Goal: Task Accomplishment & Management: Use online tool/utility

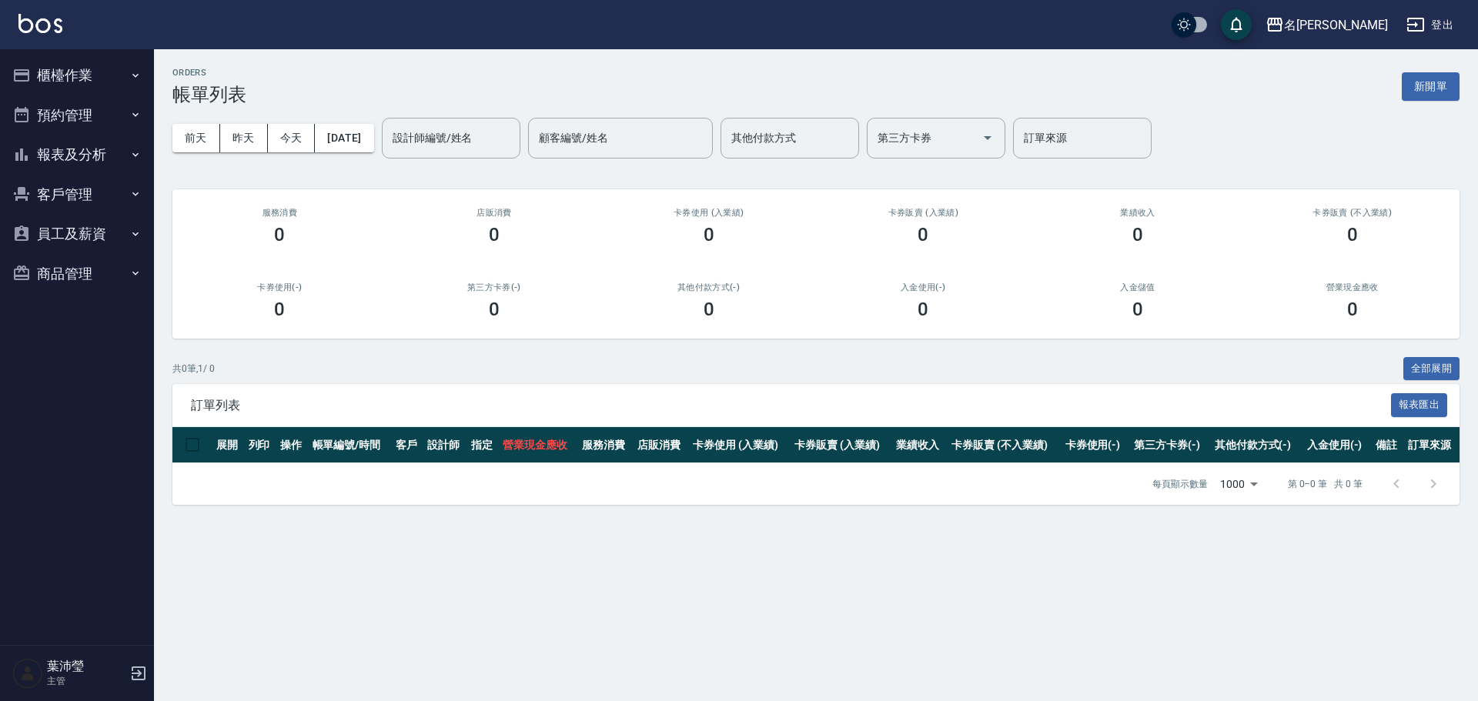
click at [79, 66] on button "櫃檯作業" at bounding box center [77, 75] width 142 height 40
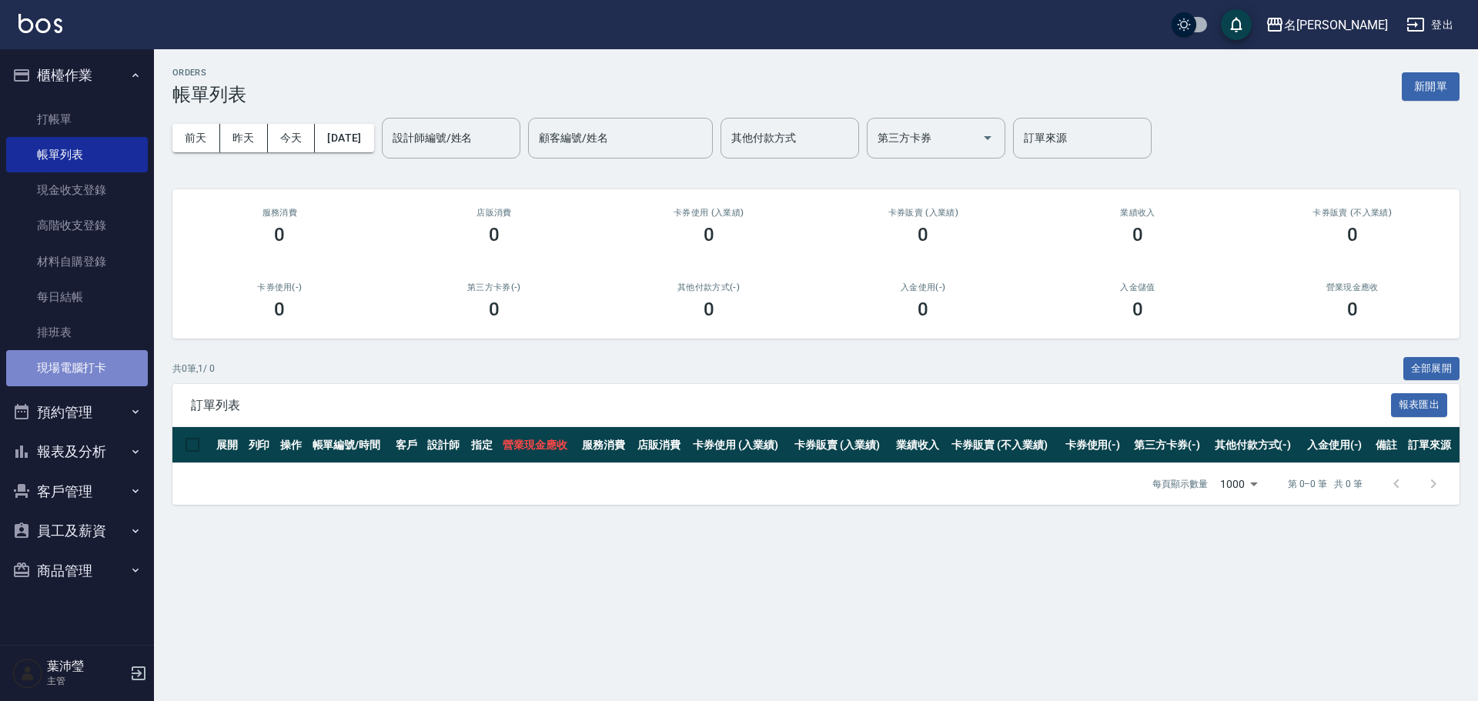
click at [102, 353] on link "現場電腦打卡" at bounding box center [77, 367] width 142 height 35
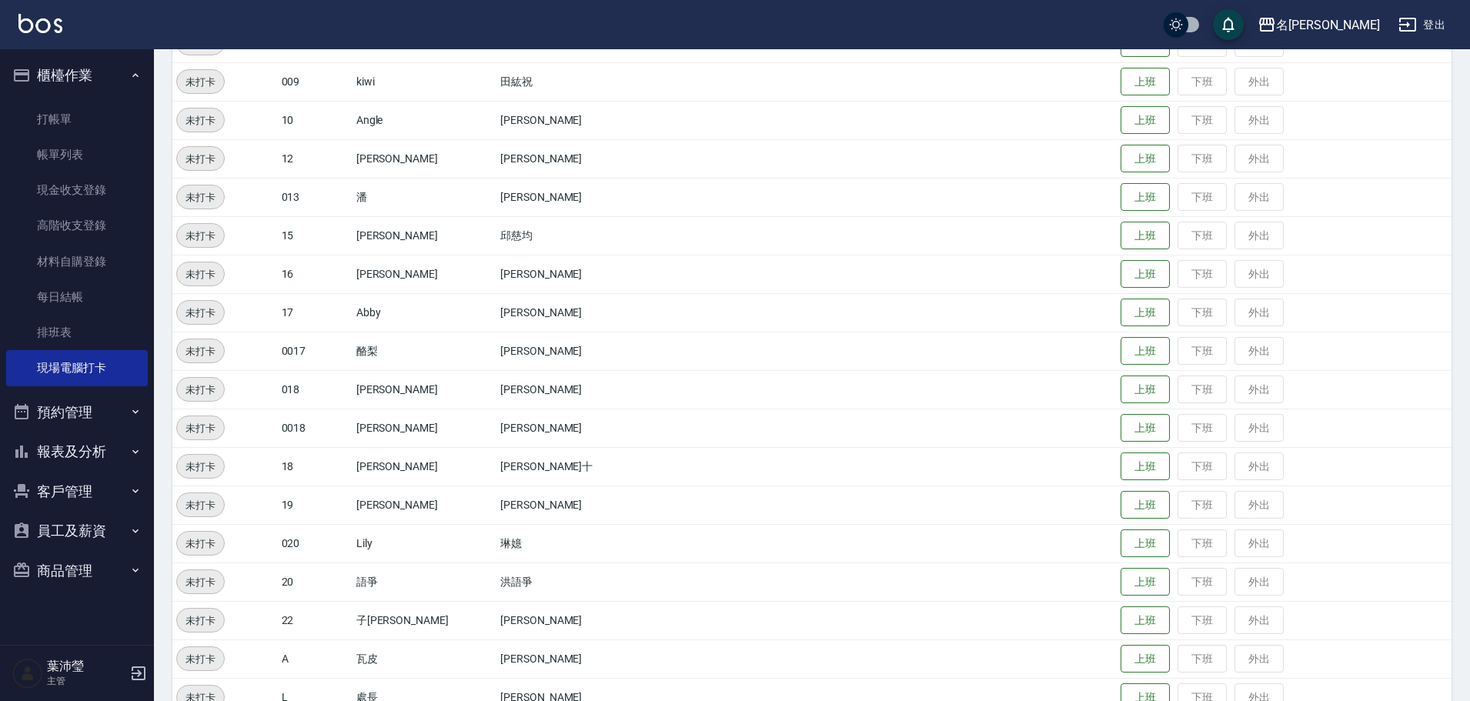
scroll to position [644, 0]
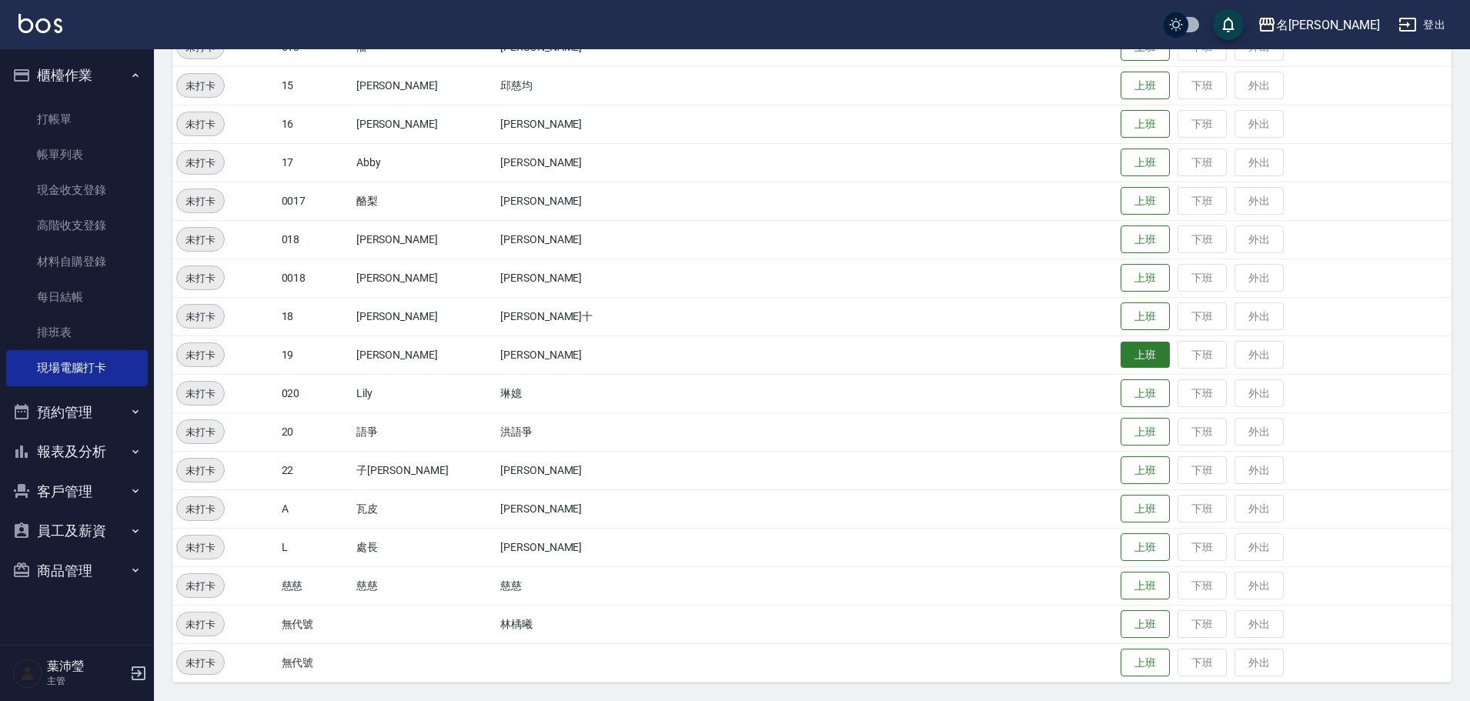
click at [1121, 364] on button "上班" at bounding box center [1145, 355] width 49 height 27
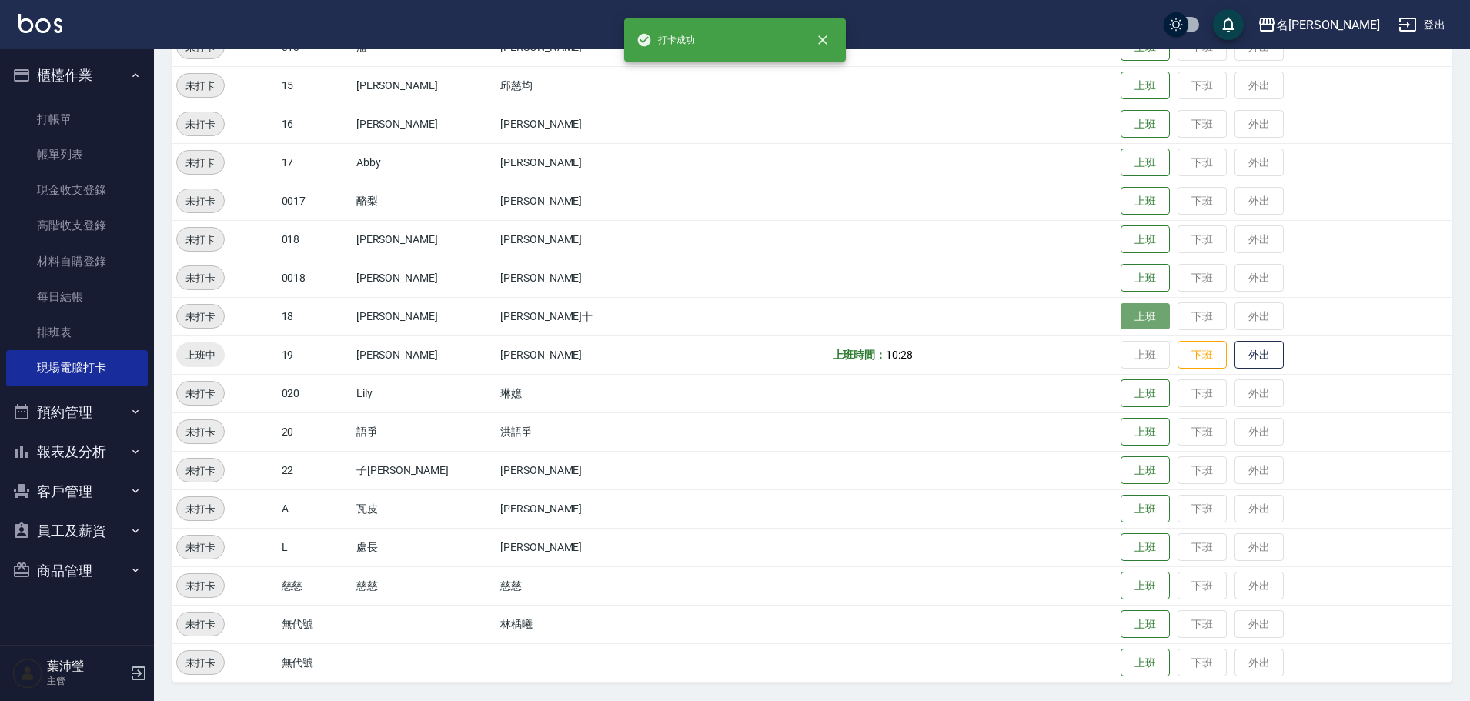
click at [1121, 322] on button "上班" at bounding box center [1145, 316] width 49 height 27
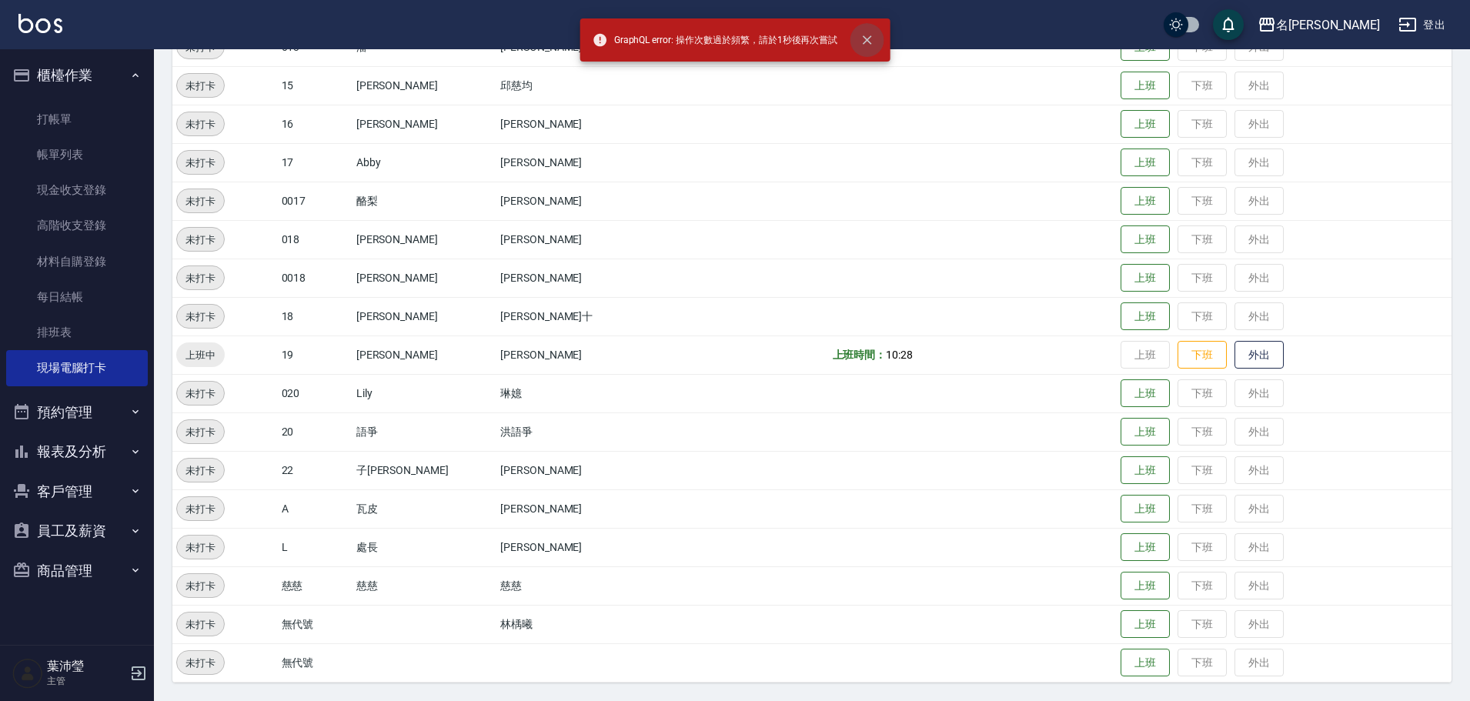
click at [858, 33] on button "close" at bounding box center [867, 40] width 34 height 34
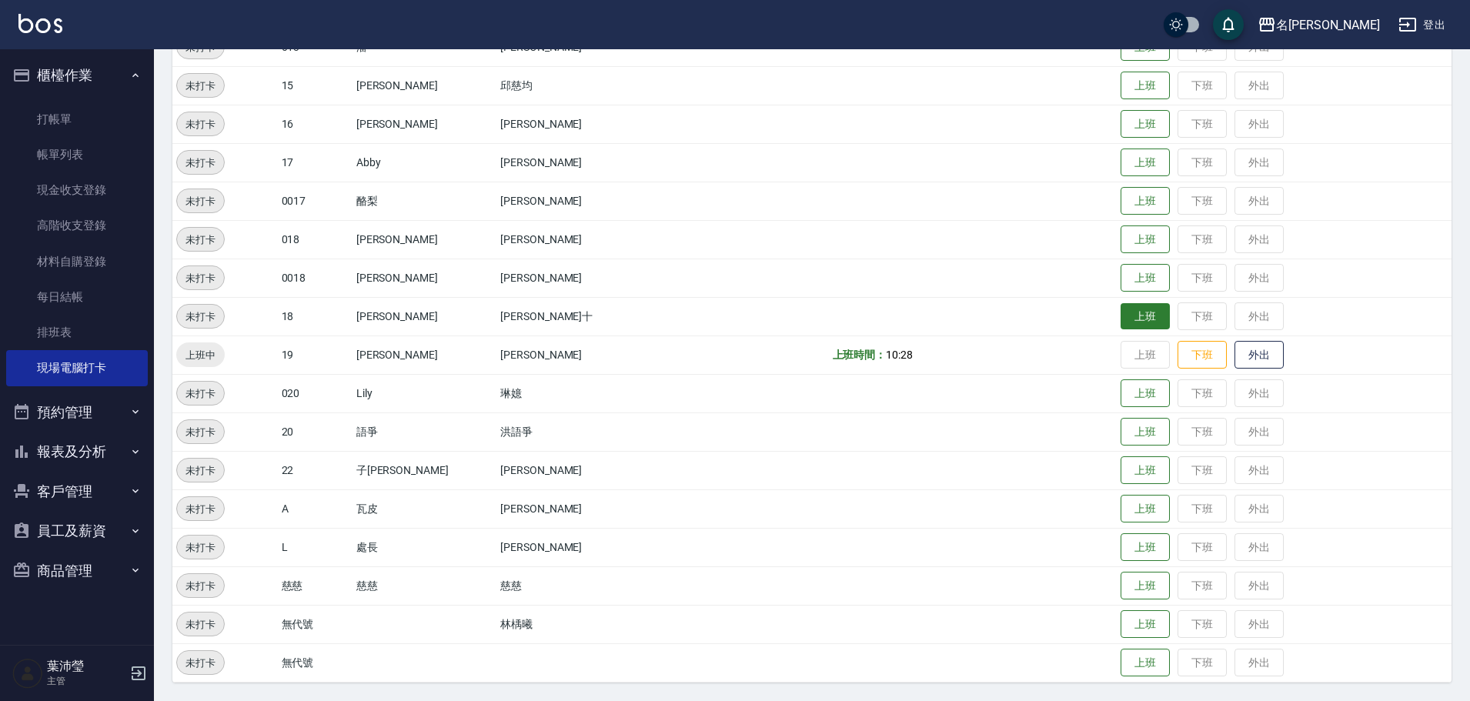
click at [1123, 313] on button "上班" at bounding box center [1145, 316] width 49 height 27
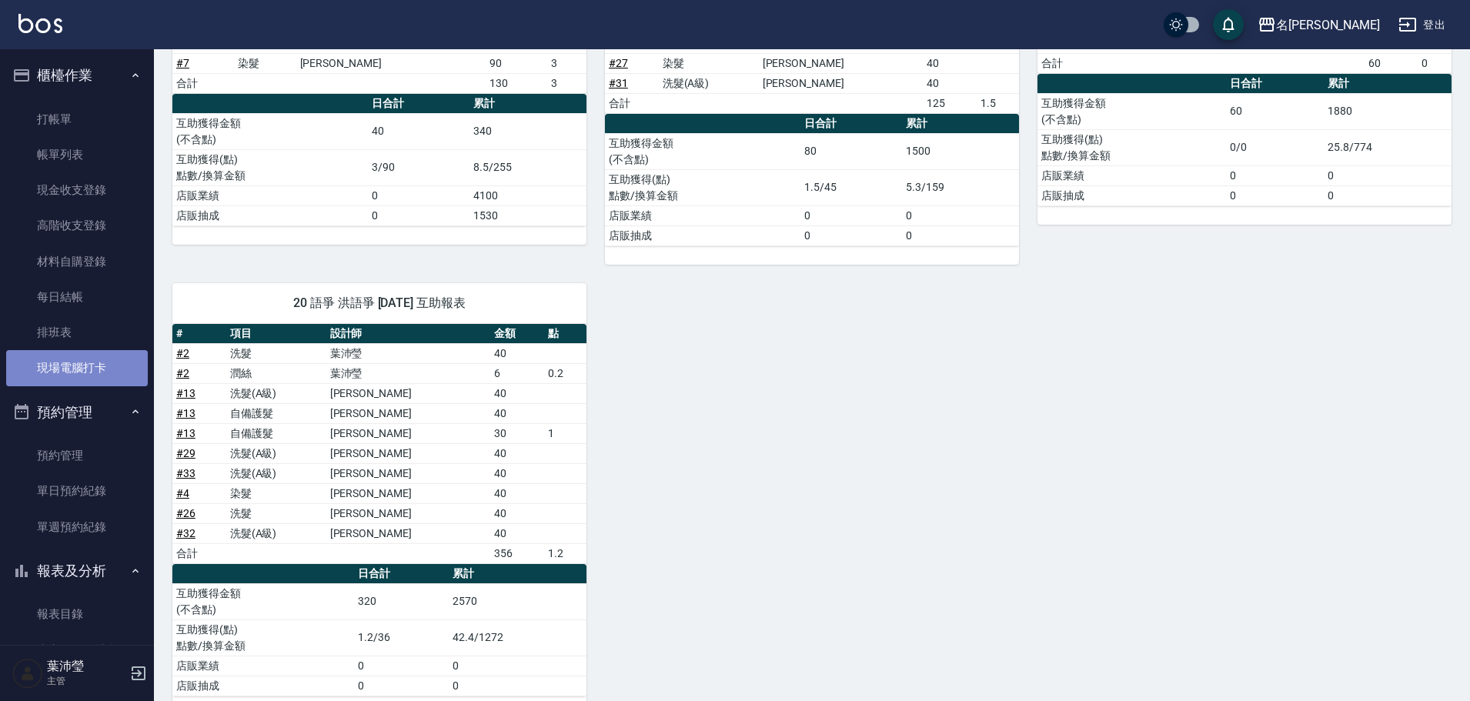
click at [90, 353] on link "現場電腦打卡" at bounding box center [77, 367] width 142 height 35
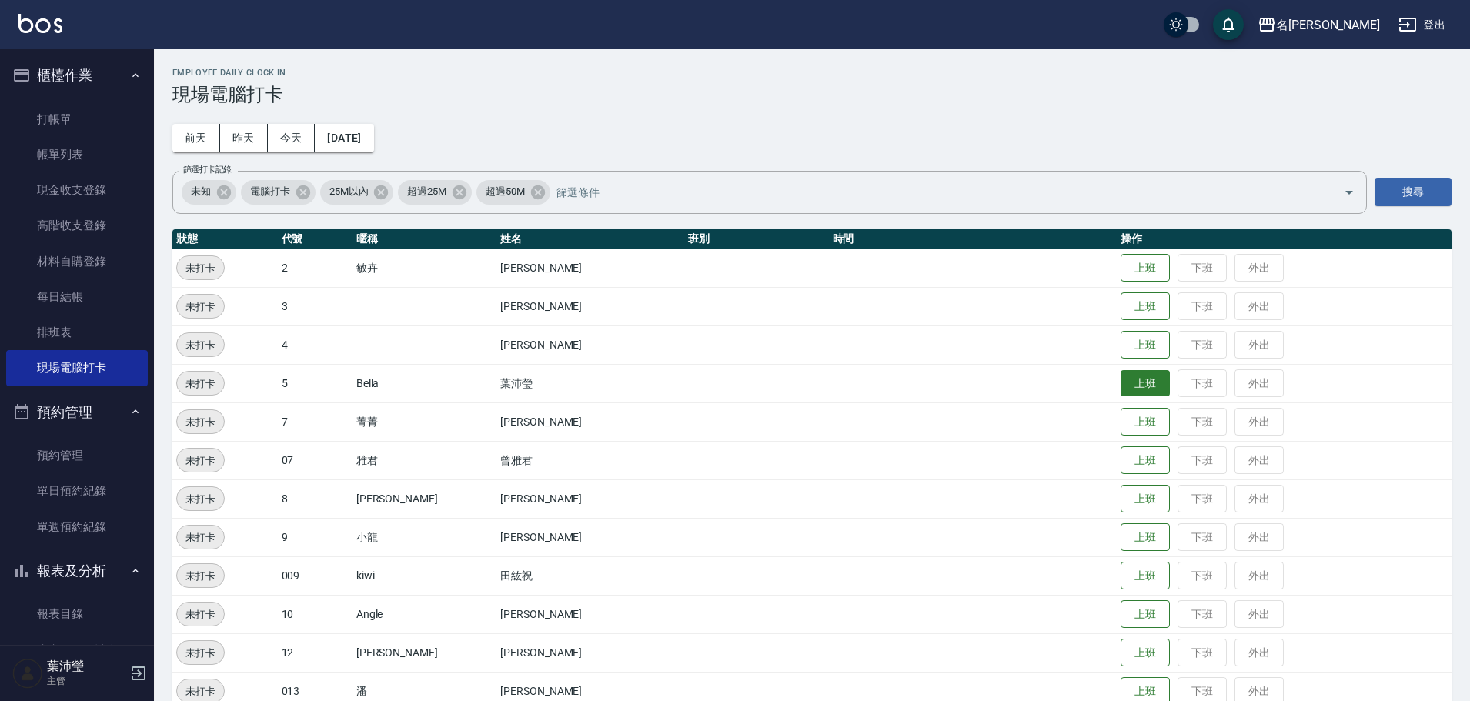
click at [1121, 389] on button "上班" at bounding box center [1145, 383] width 49 height 27
click at [1121, 506] on button "上班" at bounding box center [1145, 499] width 49 height 27
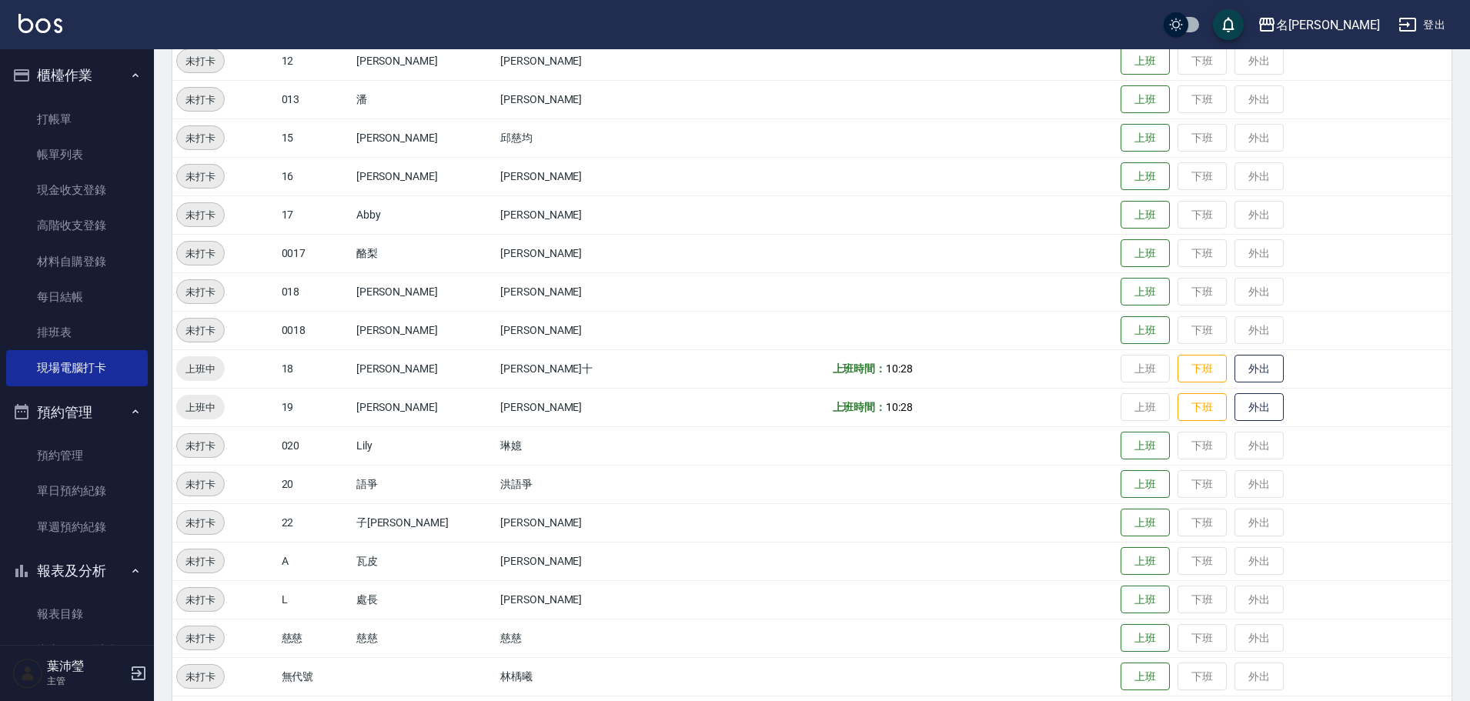
scroll to position [616, 0]
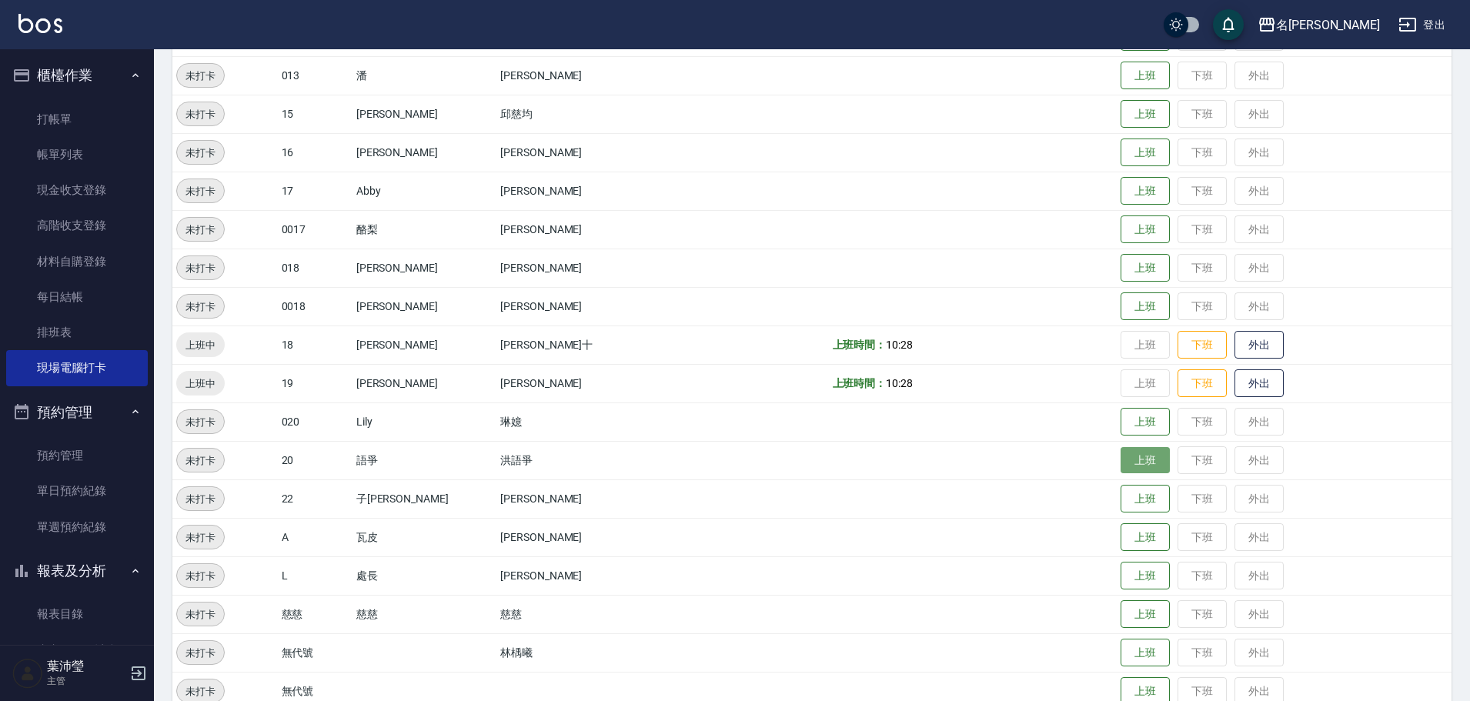
click at [1121, 458] on button "上班" at bounding box center [1145, 460] width 49 height 27
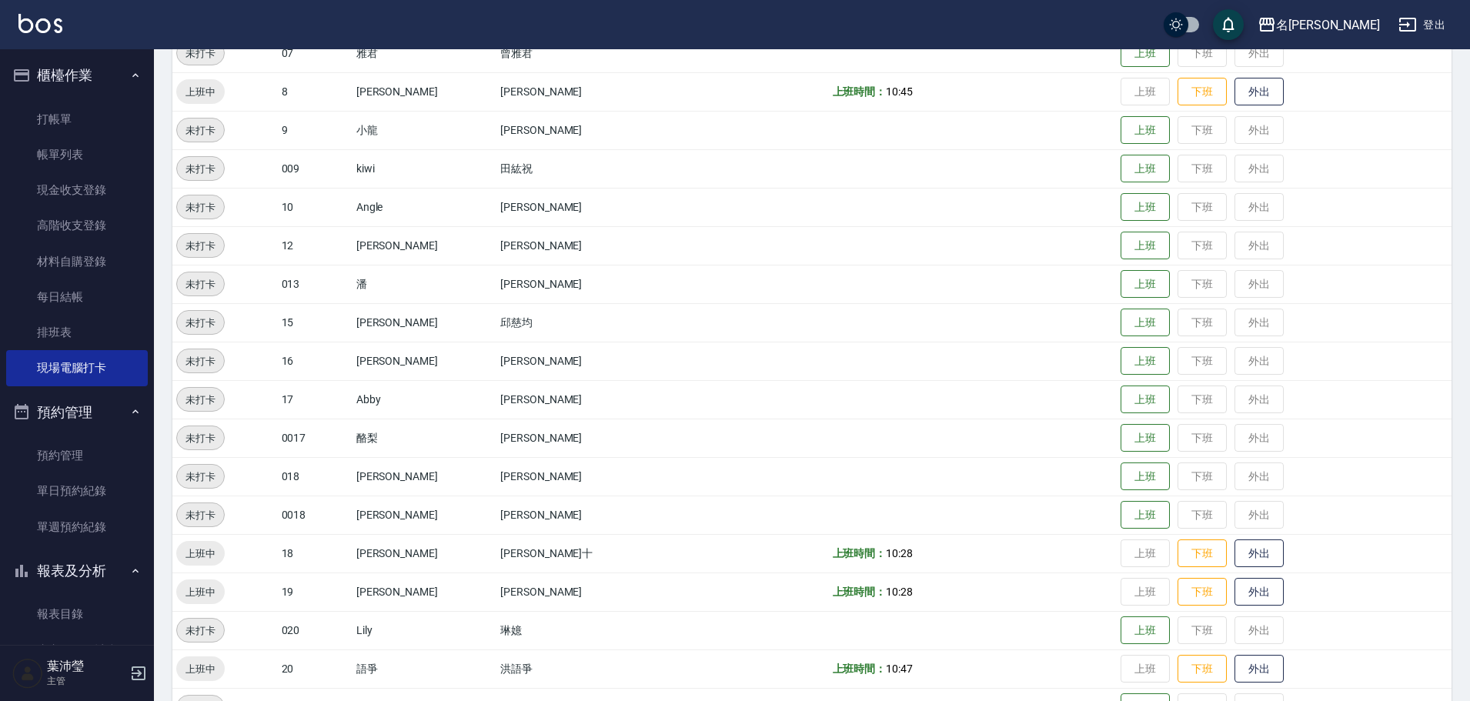
scroll to position [385, 0]
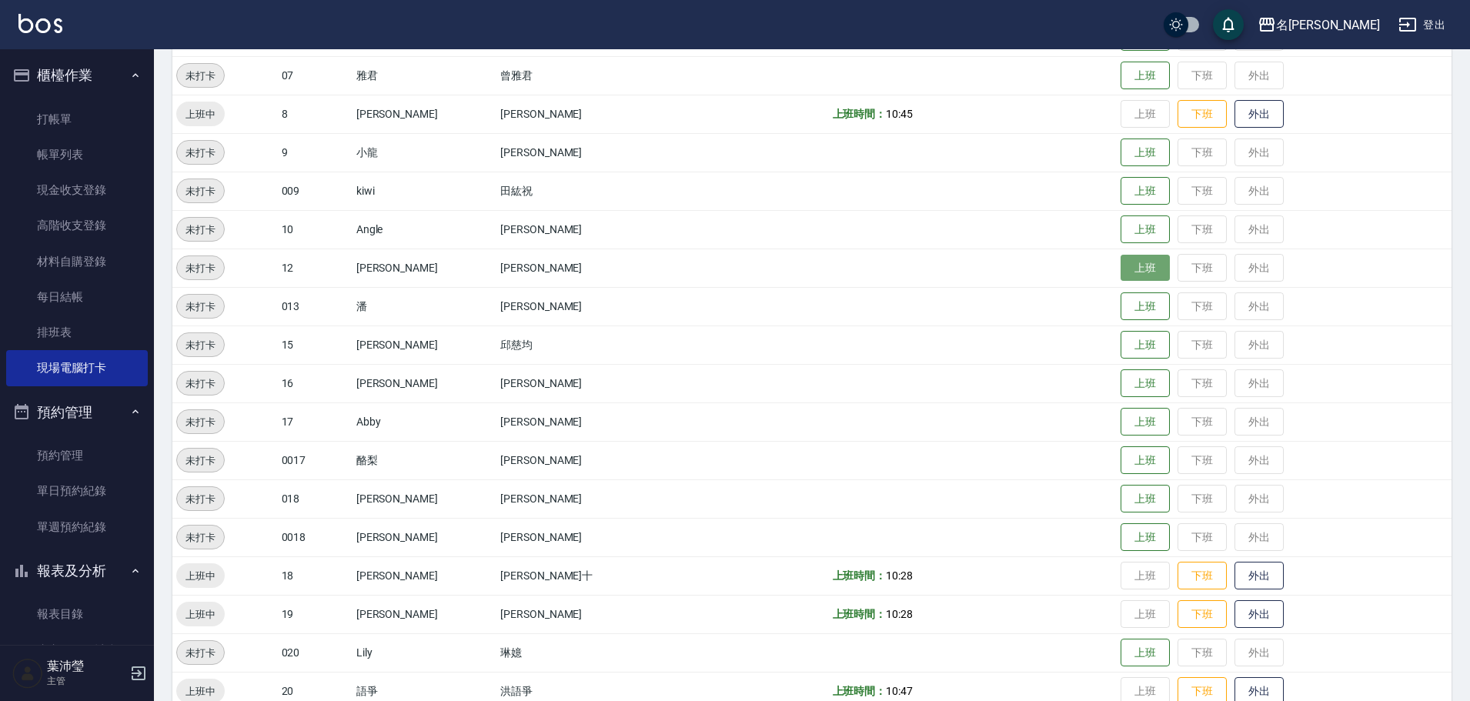
click at [1130, 267] on button "上班" at bounding box center [1145, 268] width 49 height 27
click at [1121, 158] on button "上班" at bounding box center [1145, 152] width 49 height 27
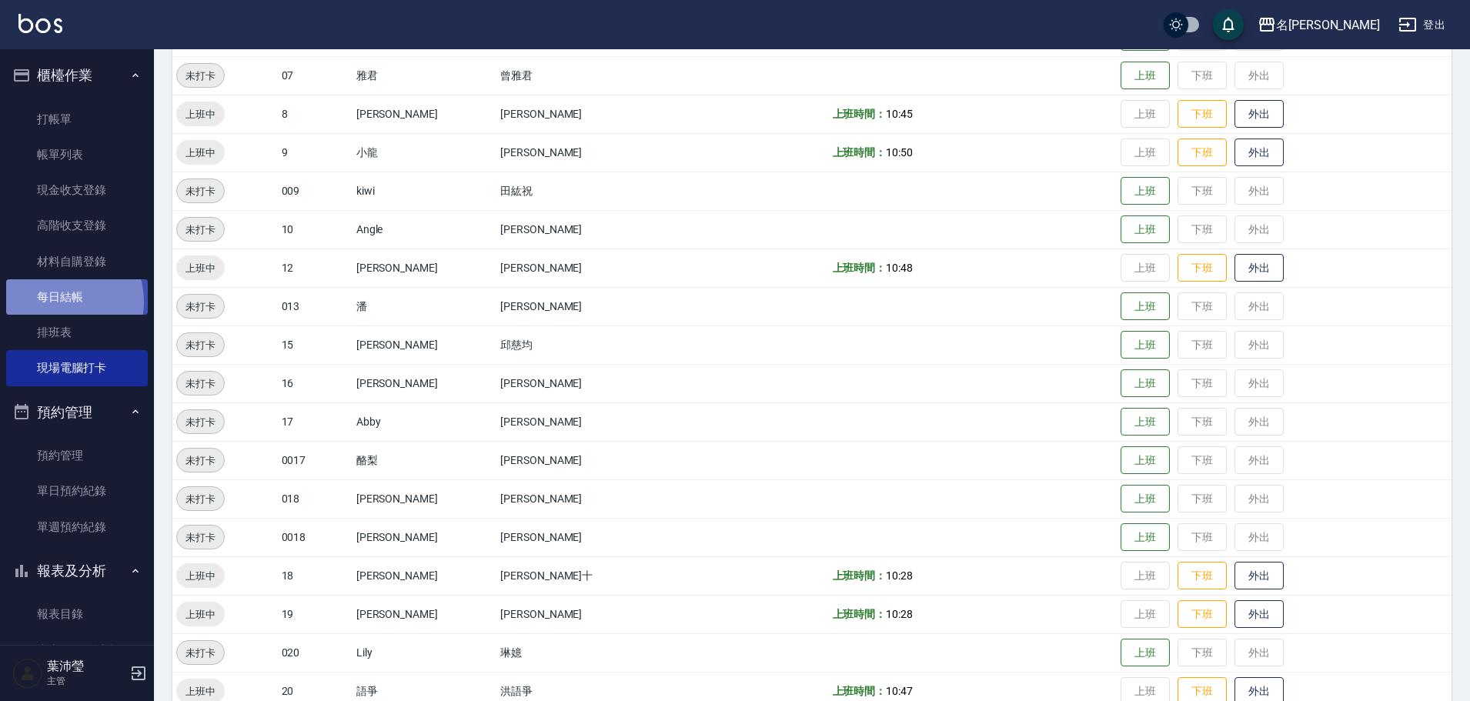
click at [63, 302] on link "每日結帳" at bounding box center [77, 296] width 142 height 35
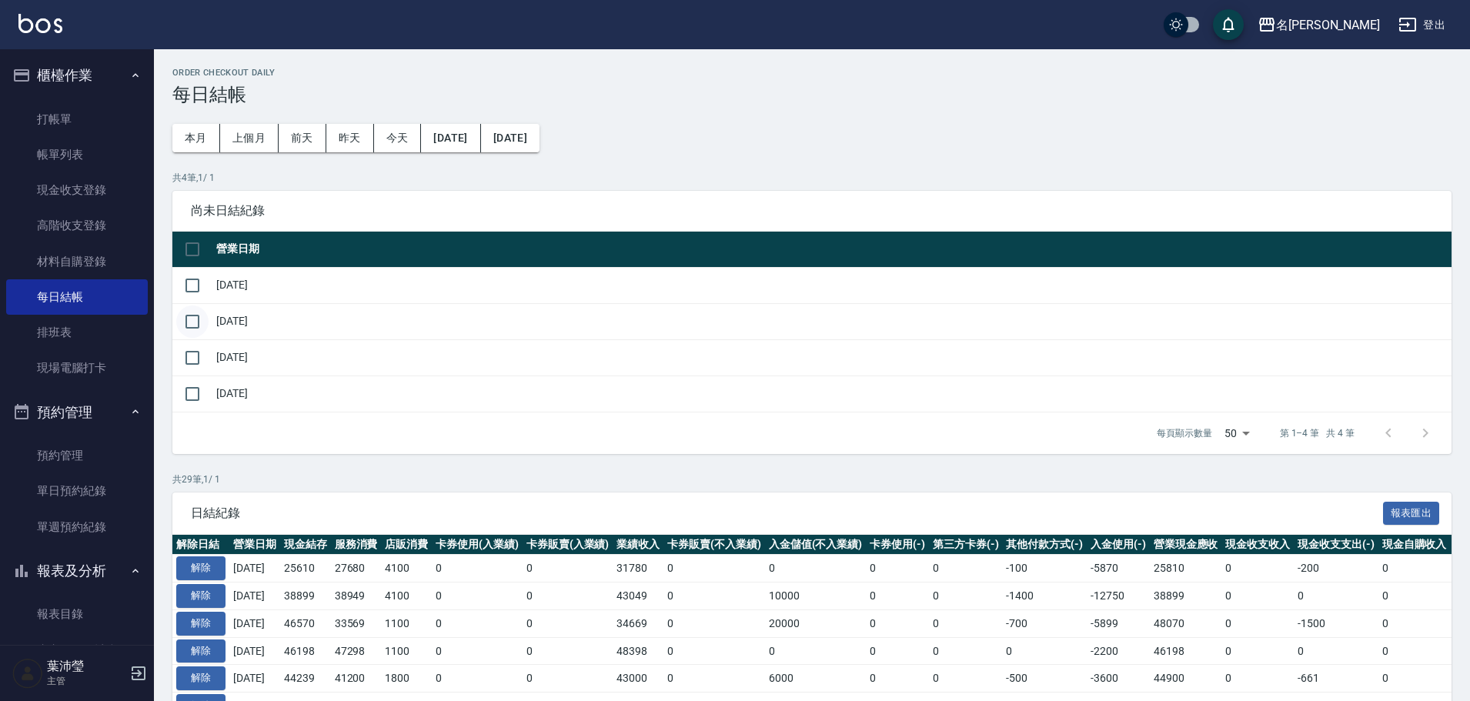
drag, startPoint x: 190, startPoint y: 282, endPoint x: 201, endPoint y: 309, distance: 29.0
click at [190, 282] on input "checkbox" at bounding box center [192, 285] width 32 height 32
checkbox input "true"
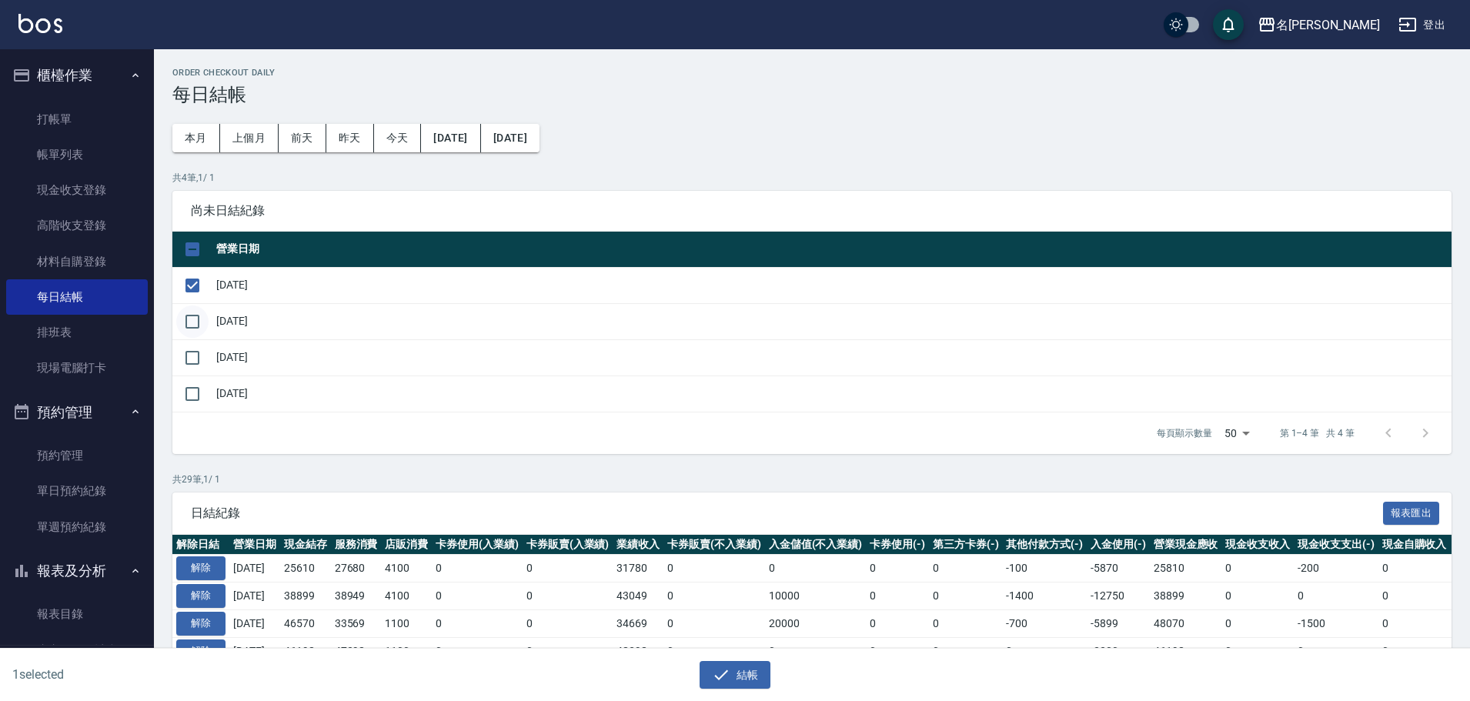
click at [195, 318] on input "checkbox" at bounding box center [192, 322] width 32 height 32
checkbox input "true"
click at [193, 360] on input "checkbox" at bounding box center [192, 358] width 32 height 32
checkbox input "true"
click at [192, 394] on input "checkbox" at bounding box center [192, 394] width 32 height 32
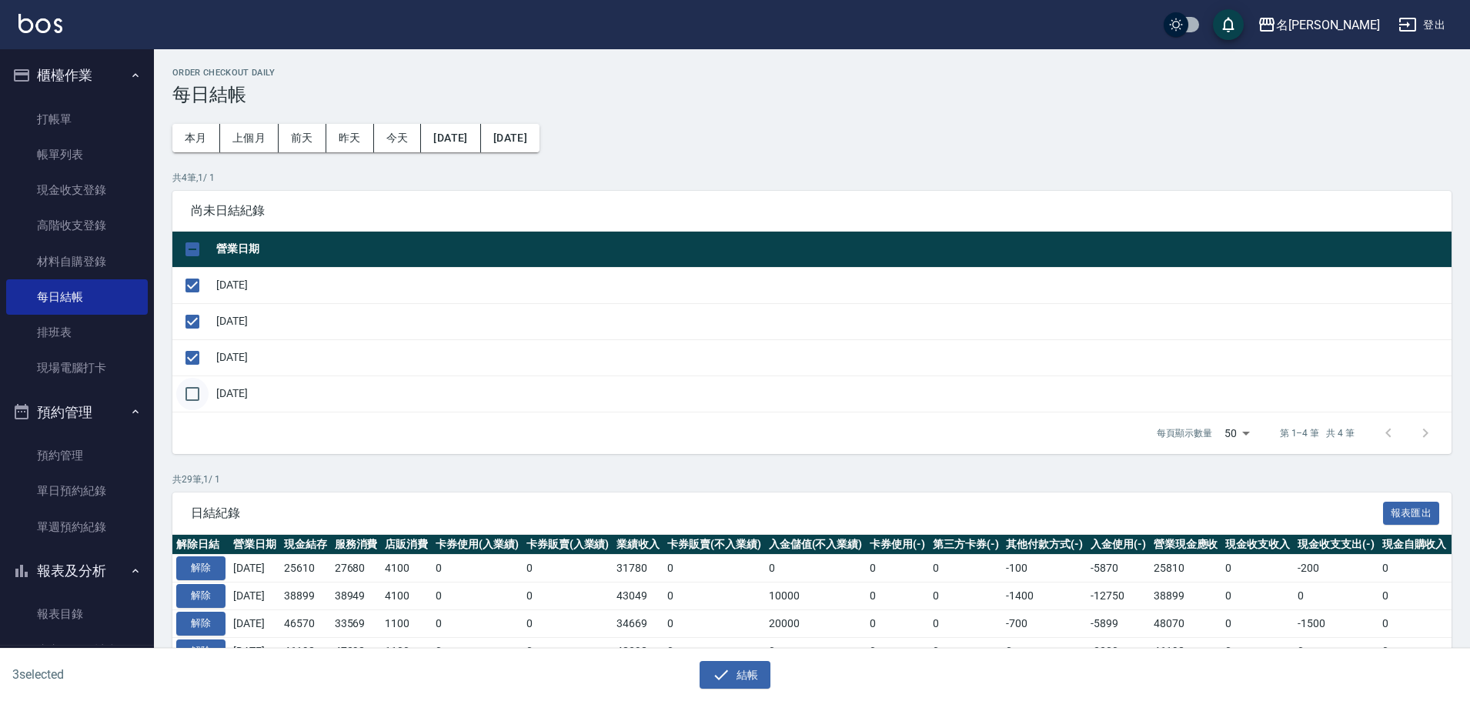
checkbox input "true"
click at [730, 677] on icon "button" at bounding box center [721, 675] width 18 height 18
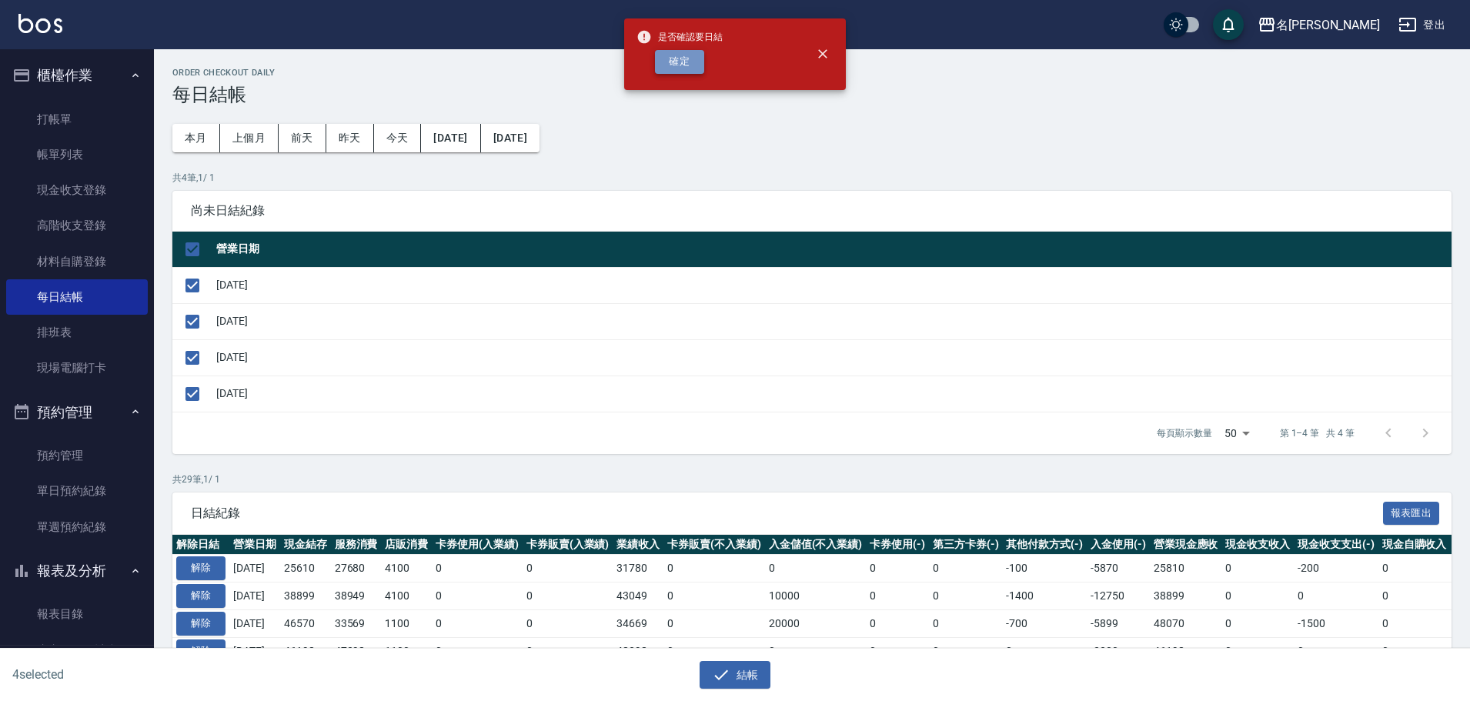
click at [668, 62] on button "確定" at bounding box center [679, 62] width 49 height 24
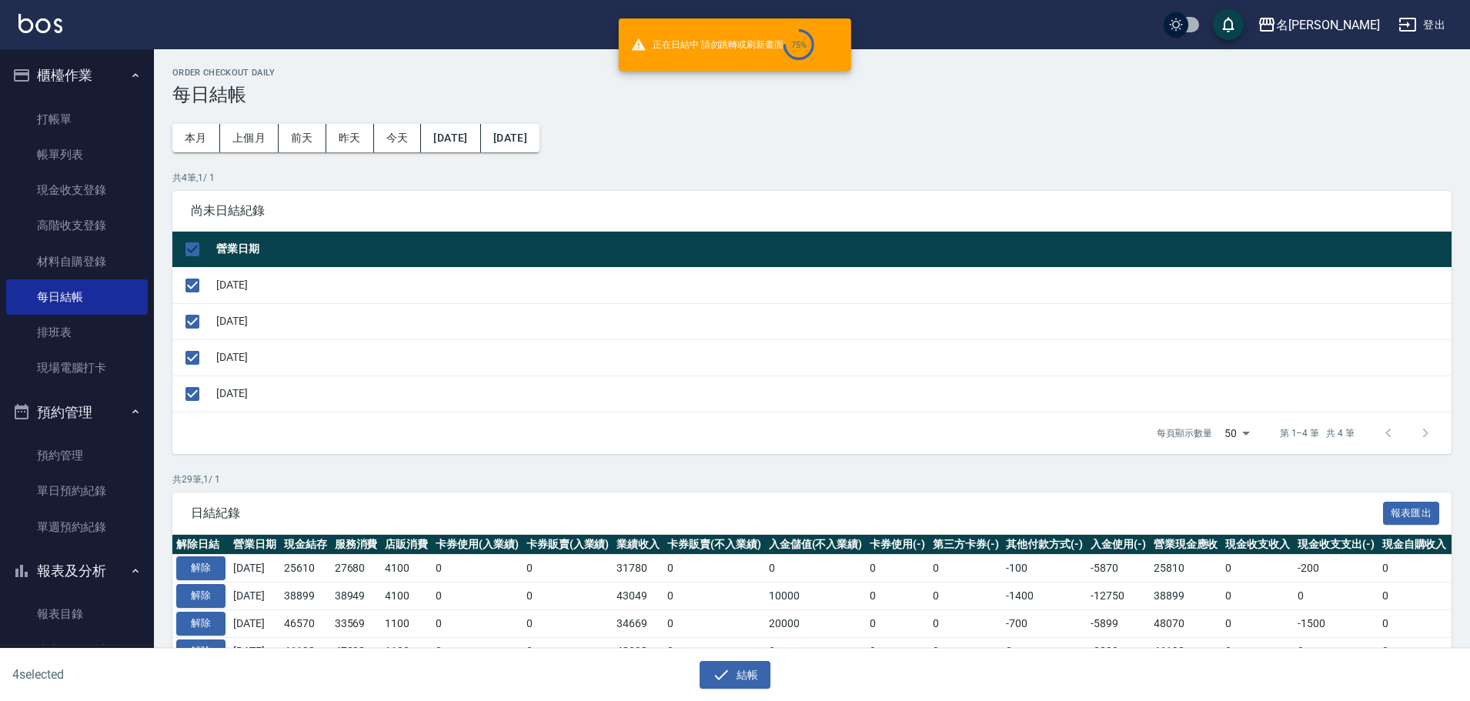
checkbox input "false"
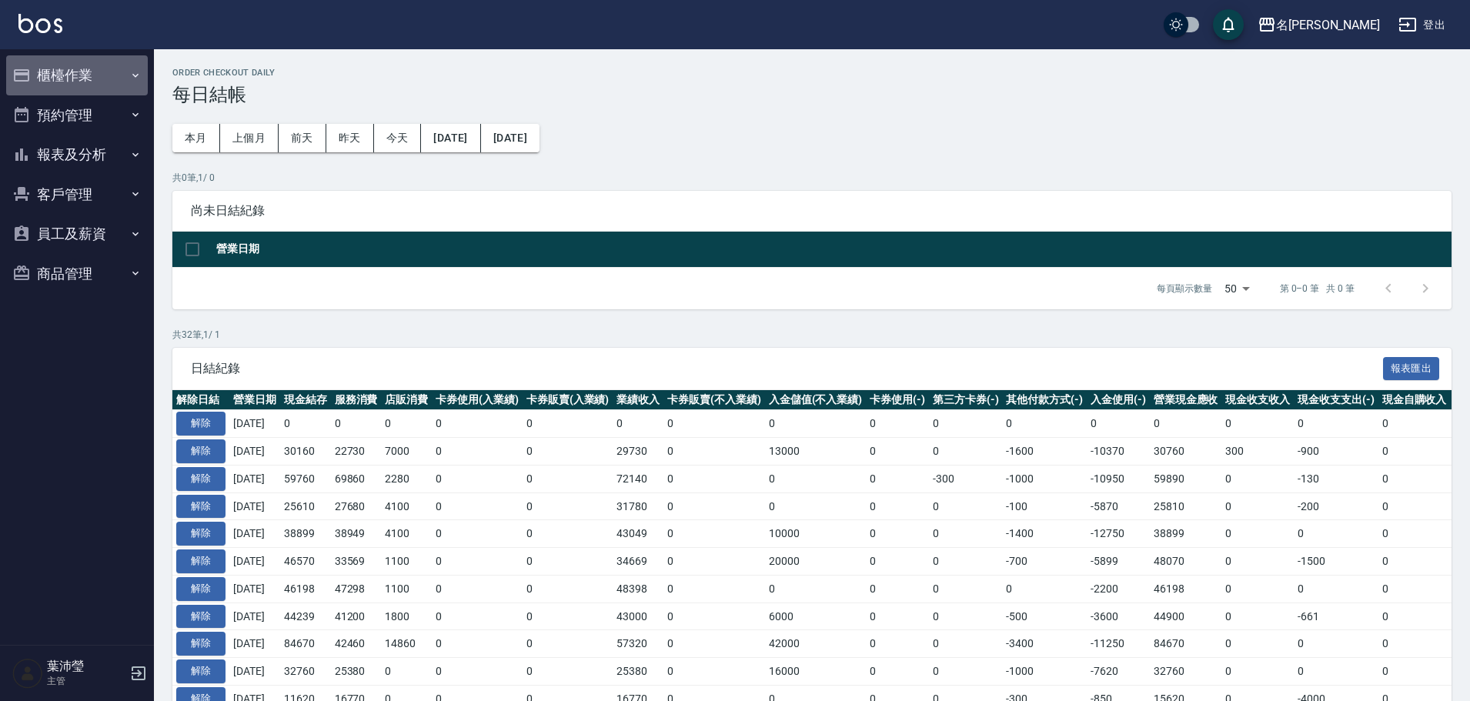
click at [85, 72] on button "櫃檯作業" at bounding box center [77, 75] width 142 height 40
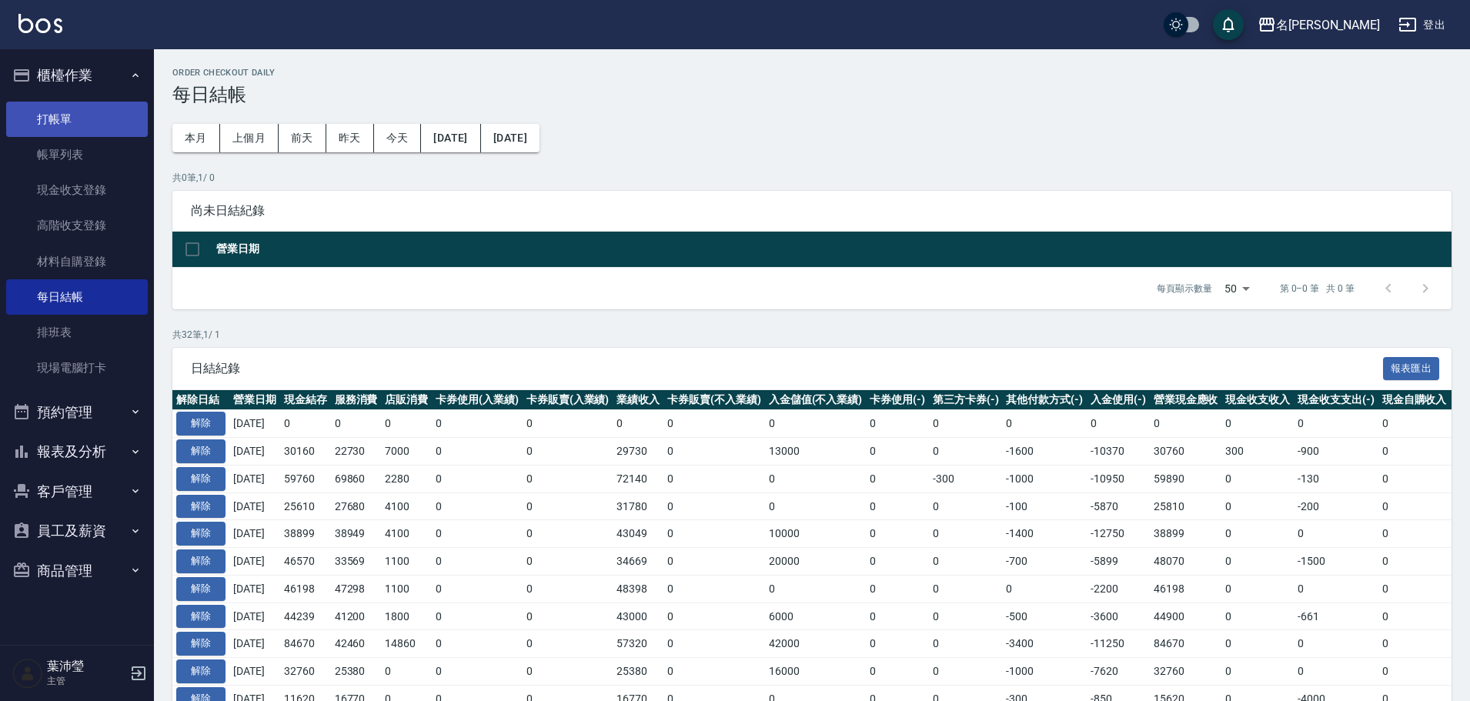
click at [75, 116] on link "打帳單" at bounding box center [77, 119] width 142 height 35
